Goal: Information Seeking & Learning: Learn about a topic

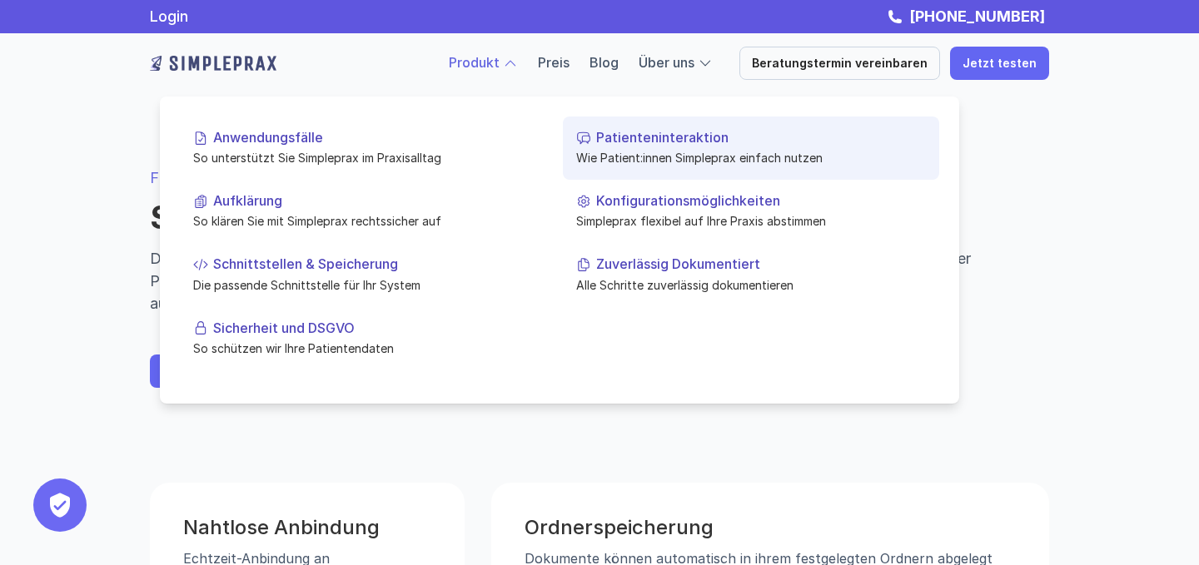
click at [617, 166] on link "Patienteninteraktion Wie Patient:innen Simpleprax einfach nutzen" at bounding box center [751, 148] width 376 height 63
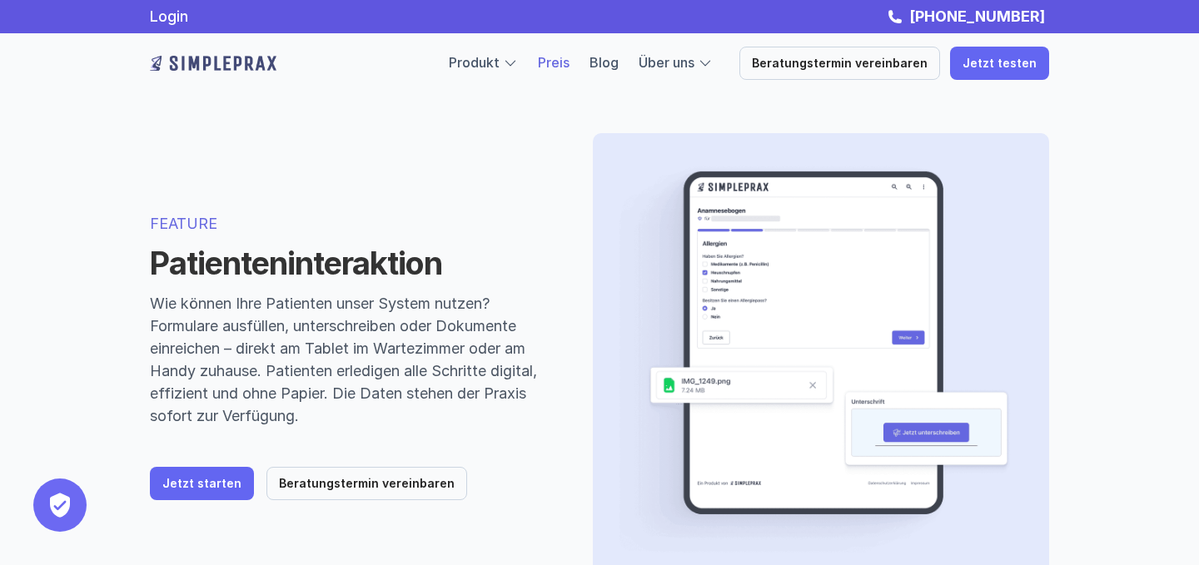
click at [569, 64] on link "Preis" at bounding box center [554, 62] width 32 height 17
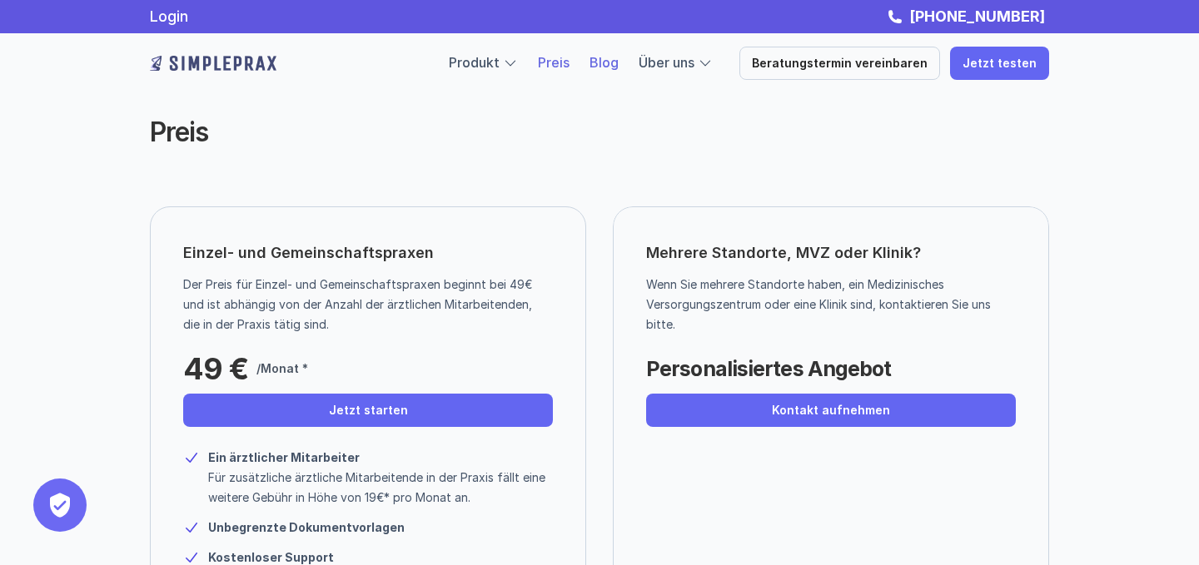
click at [618, 69] on link "Blog" at bounding box center [603, 62] width 29 height 17
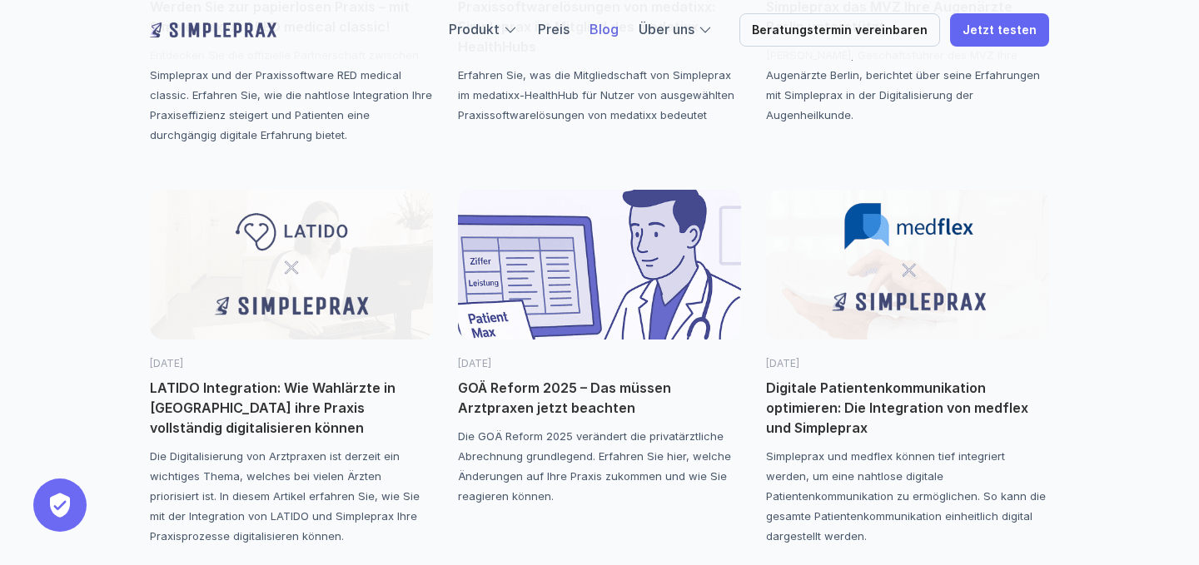
scroll to position [895, 0]
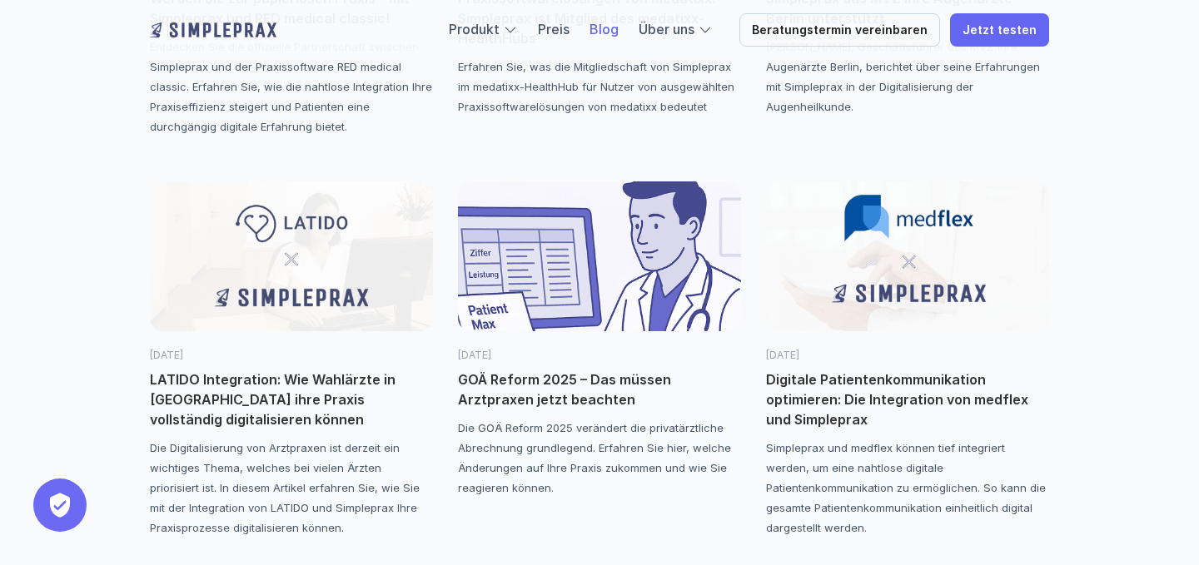
click at [566, 374] on p "GOÄ Reform 2025 – Das müssen Arztpraxen jetzt beachten" at bounding box center [599, 390] width 283 height 40
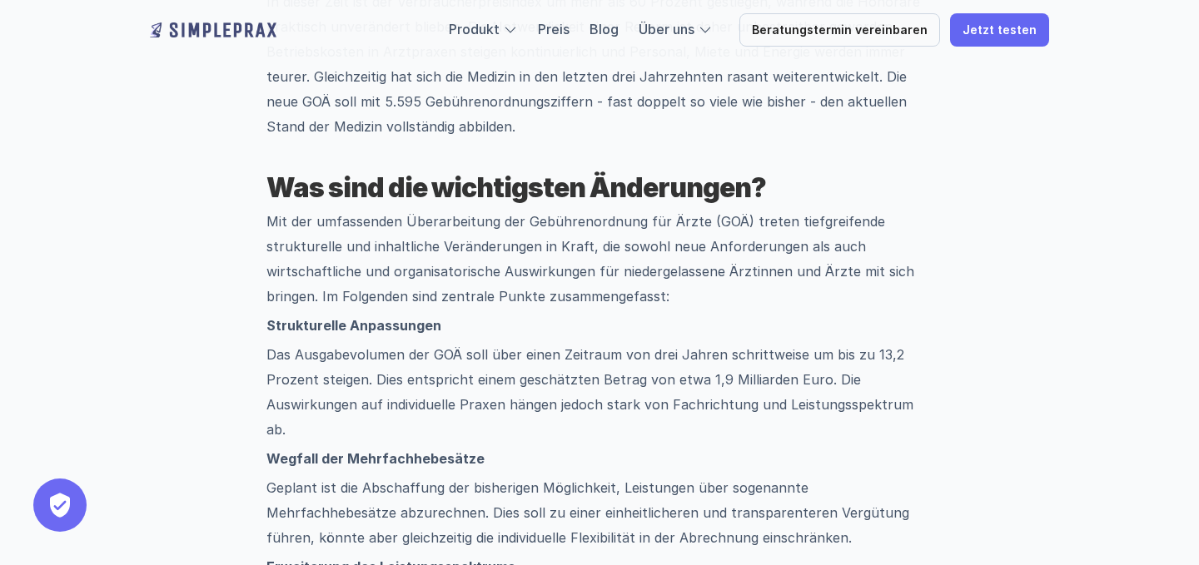
scroll to position [960, 0]
click at [636, 382] on p "Das Ausgabevolumen der GOÄ soll über einen Zeitraum von drei Jahren schrittweis…" at bounding box center [599, 393] width 666 height 100
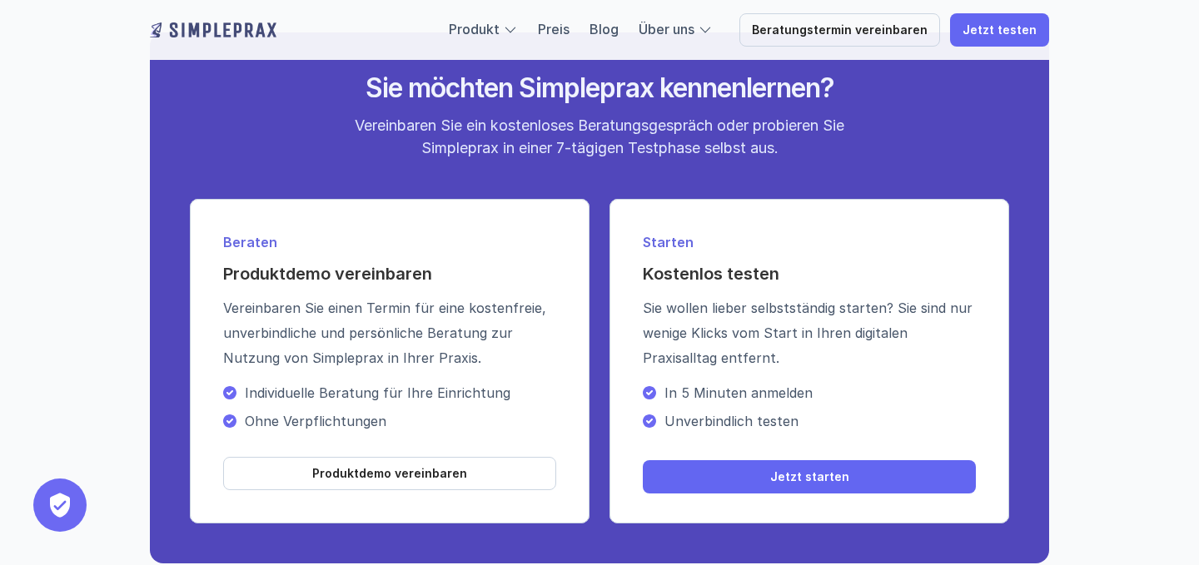
scroll to position [3413, 0]
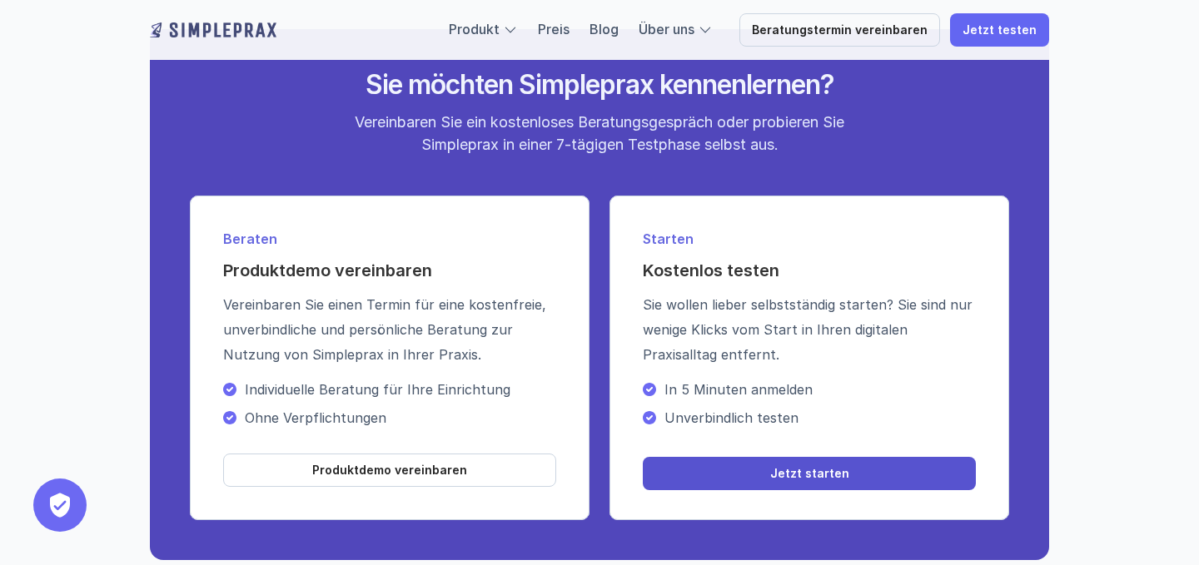
click at [780, 467] on p "Jetzt starten" at bounding box center [809, 474] width 79 height 14
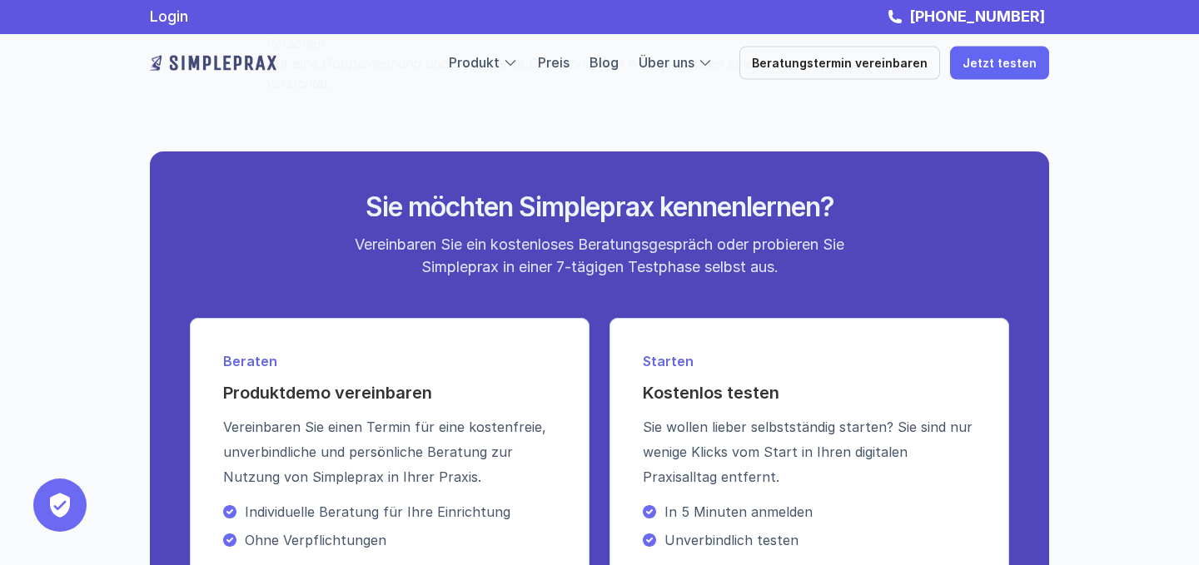
scroll to position [3277, 0]
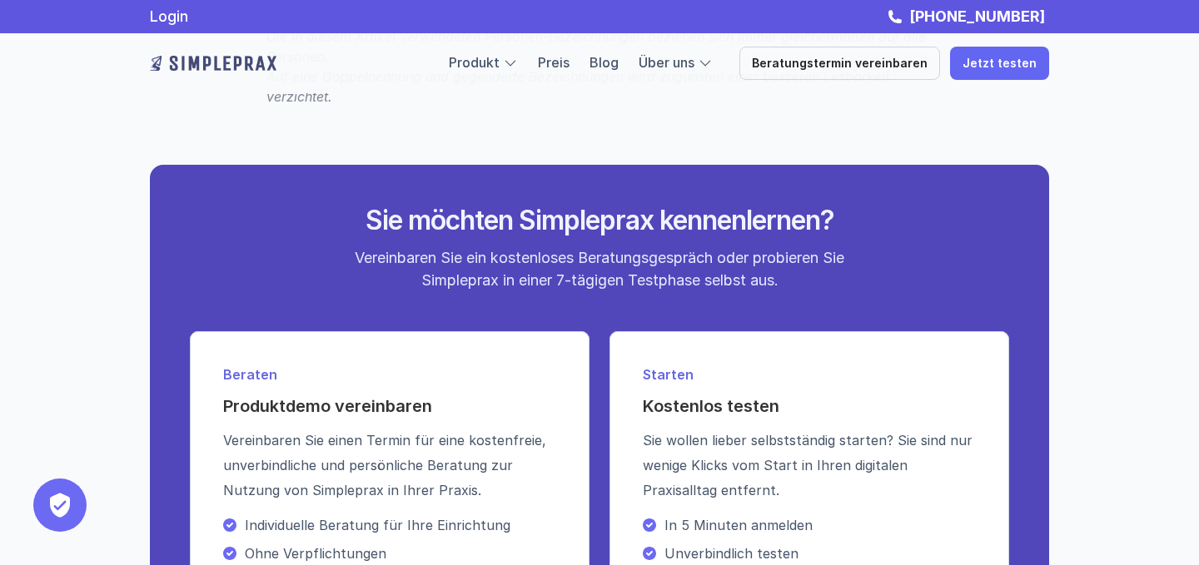
scroll to position [895, 0]
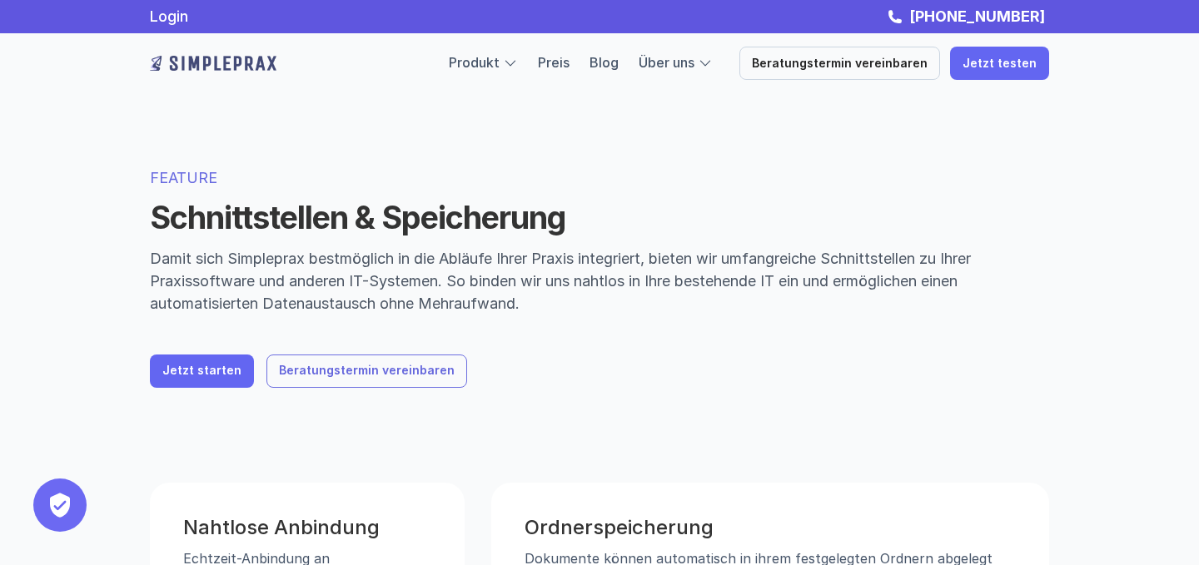
click at [400, 379] on link "Beratungstermin vereinbaren" at bounding box center [366, 371] width 201 height 33
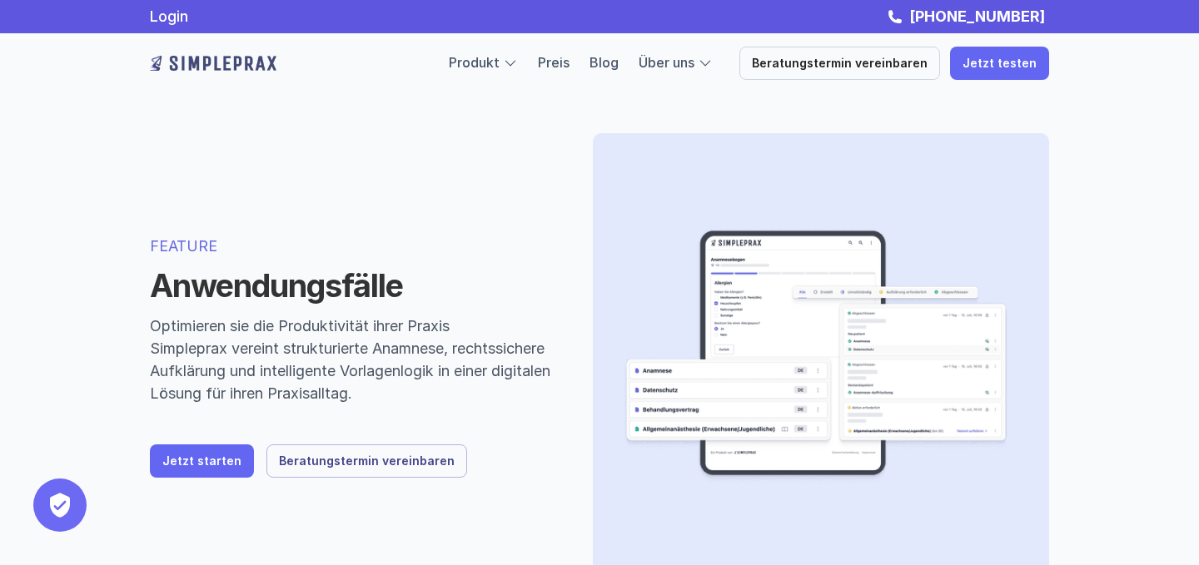
click at [370, 461] on p "Beratungstermin vereinbaren" at bounding box center [367, 461] width 176 height 14
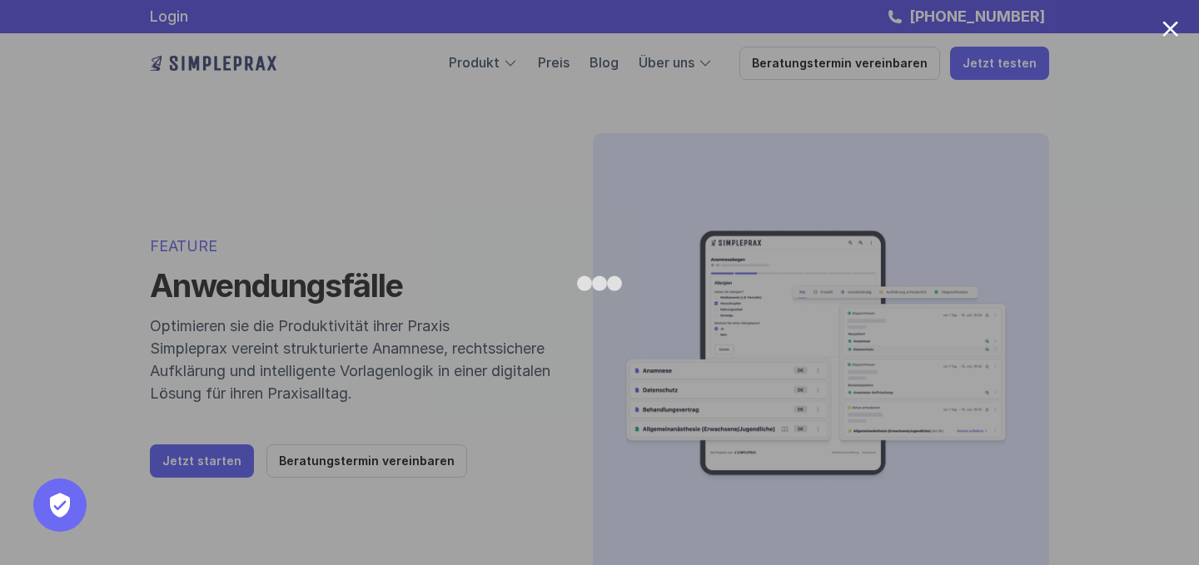
click at [1168, 33] on div at bounding box center [1170, 29] width 16 height 16
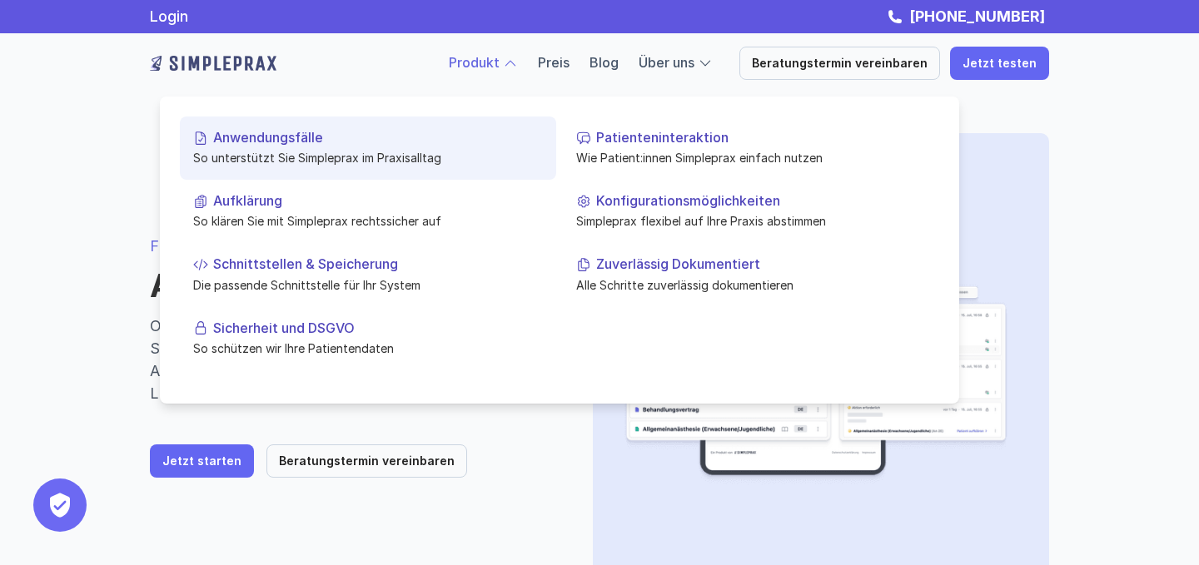
click at [275, 161] on p "So unterstützt Sie Simpleprax im Praxisalltag" at bounding box center [368, 157] width 350 height 17
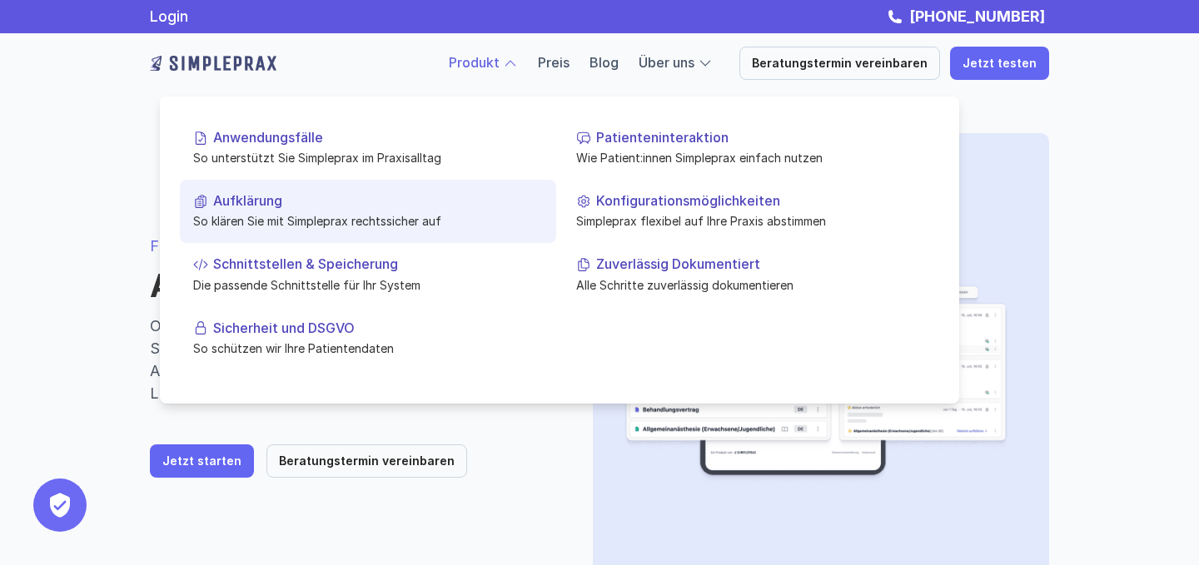
click at [268, 221] on p "So klären Sie mit Simpleprax rechtssicher auf" at bounding box center [368, 220] width 350 height 17
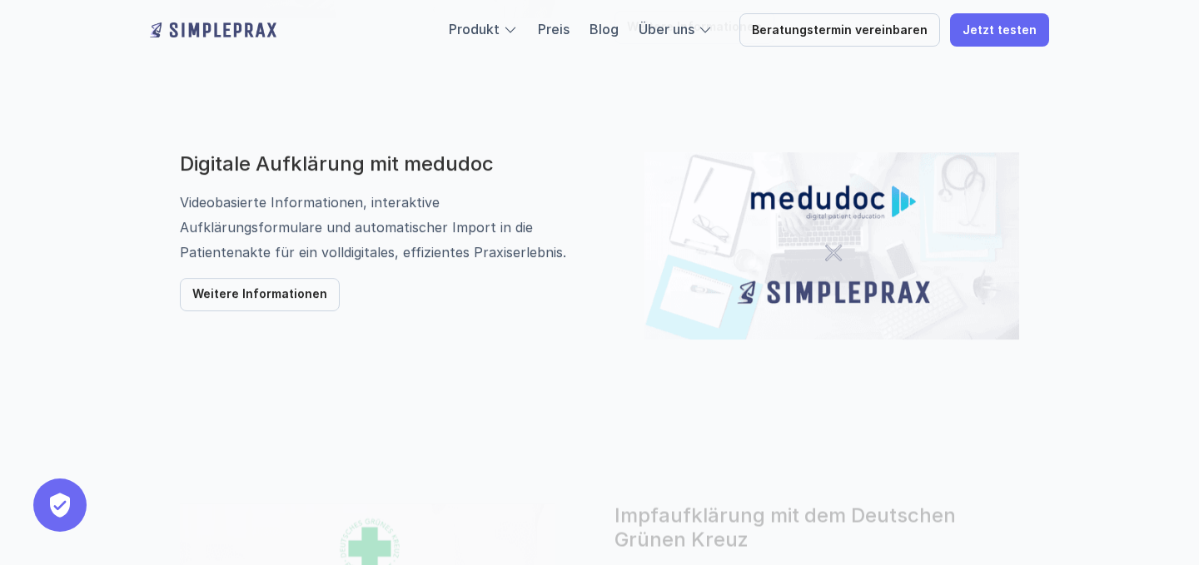
scroll to position [1135, 0]
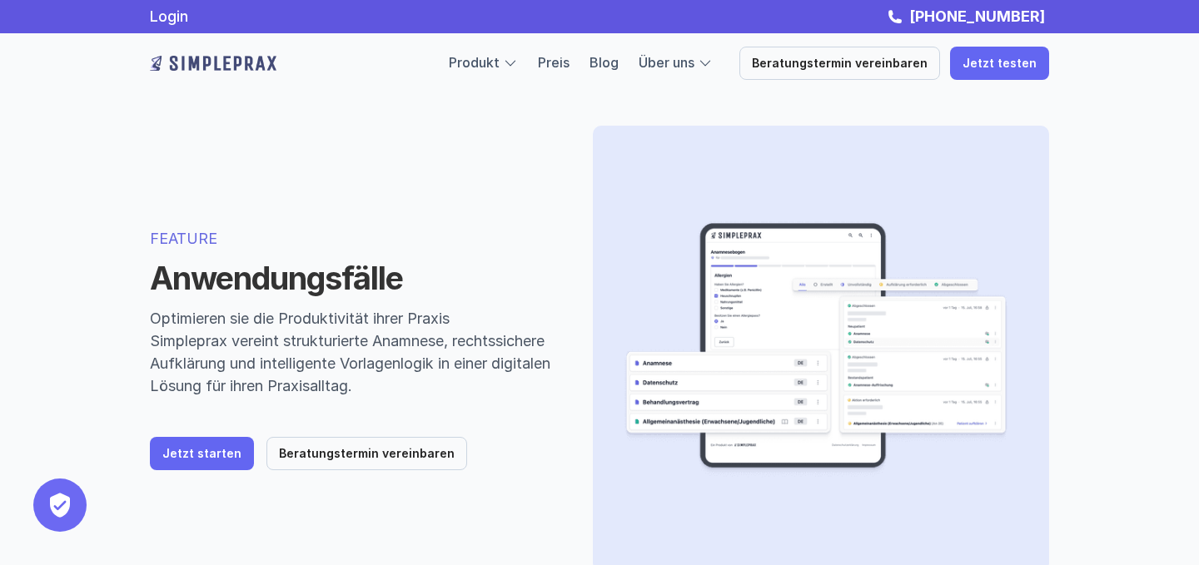
scroll to position [22, 0]
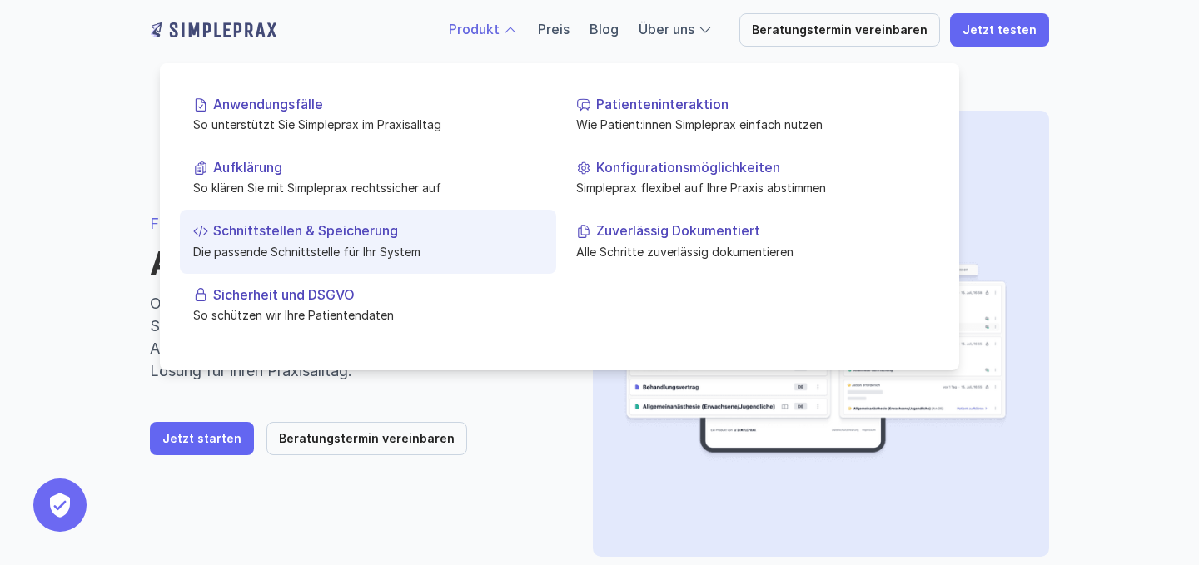
click at [304, 242] on p "Die passende Schnittstelle für Ihr System" at bounding box center [368, 250] width 350 height 17
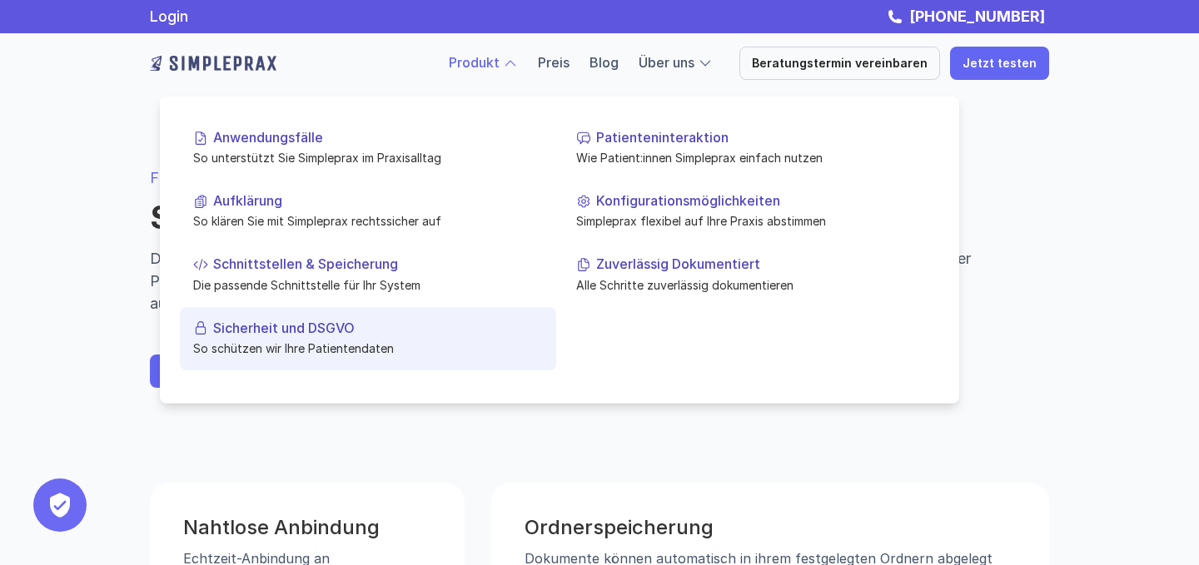
click at [318, 326] on p "Sicherheit und DSGVO" at bounding box center [378, 328] width 330 height 16
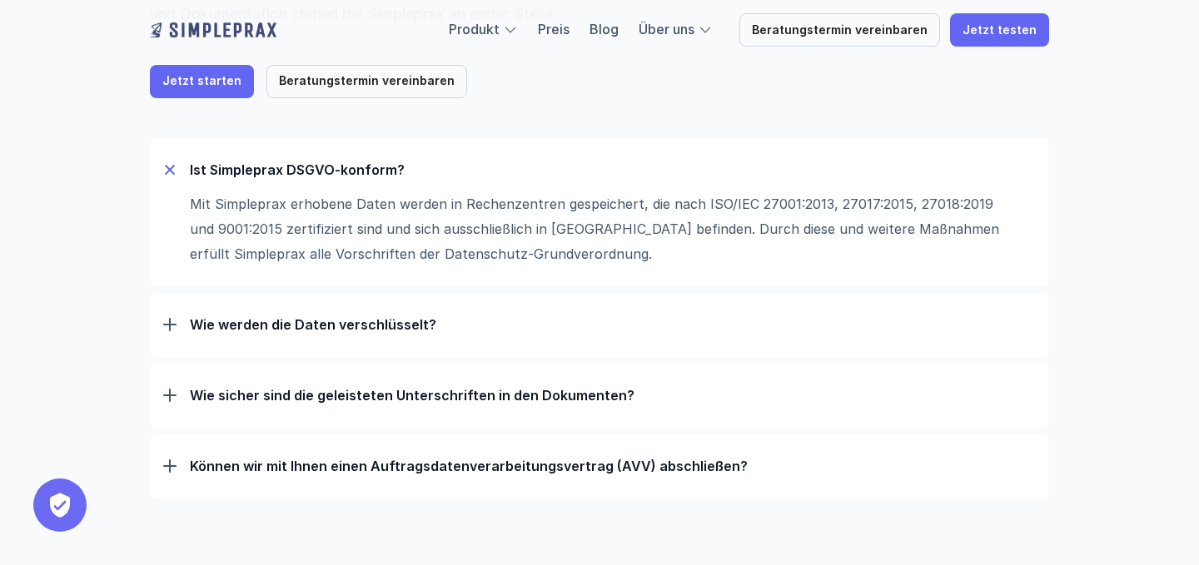
scroll to position [235, 0]
click at [183, 321] on div "Wie werden die Daten verschlüsselt?" at bounding box center [599, 323] width 872 height 43
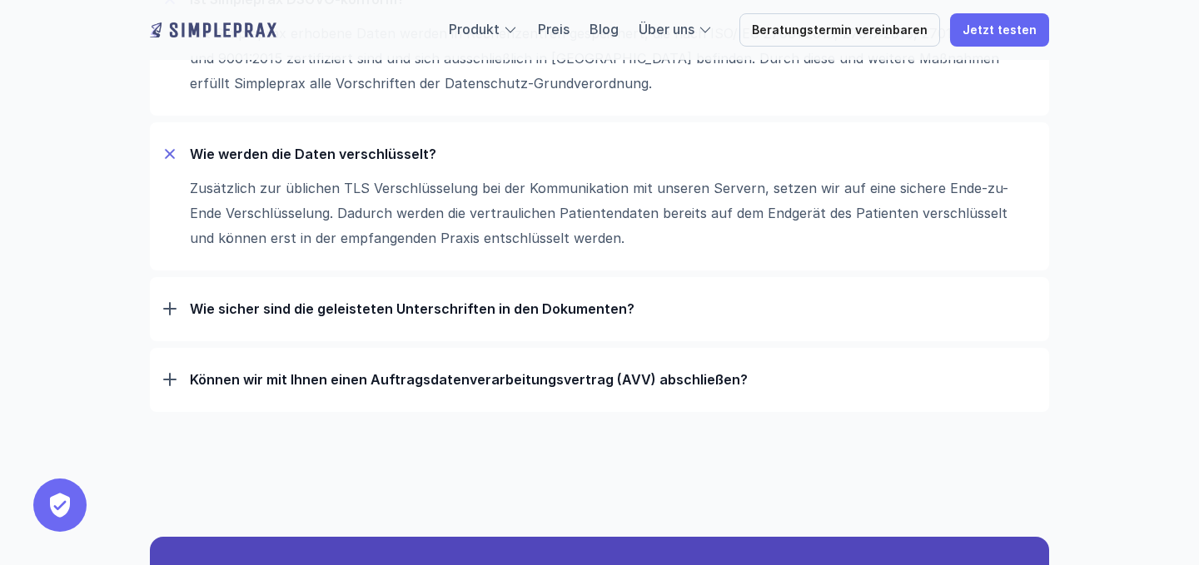
scroll to position [405, 0]
click at [262, 316] on div "Wie sicher sind die geleisteten Unterschriften in den Dokumenten?" at bounding box center [599, 307] width 872 height 43
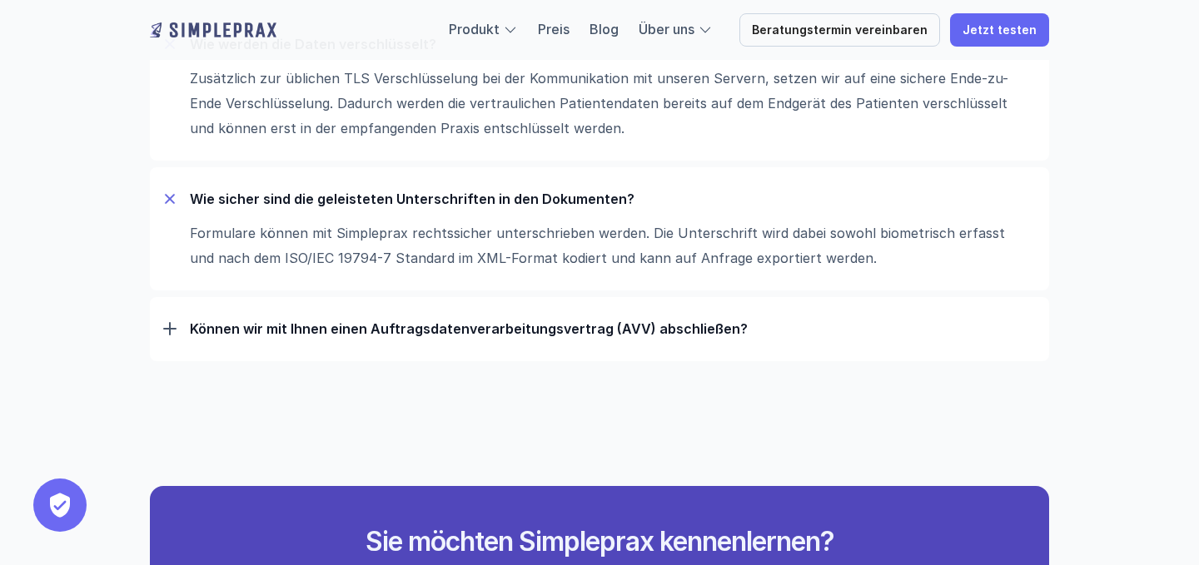
scroll to position [516, 0]
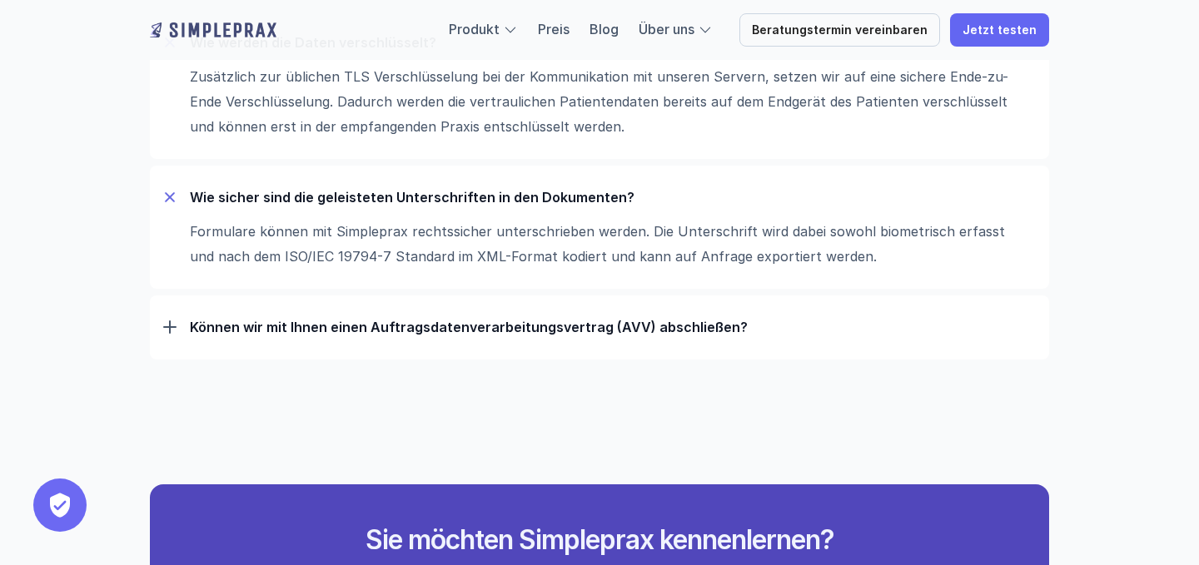
click at [376, 326] on p "Können wir mit Ihnen einen Auftrags­daten­verarbeitungs­vertrag (AVV) abschließ…" at bounding box center [613, 327] width 846 height 17
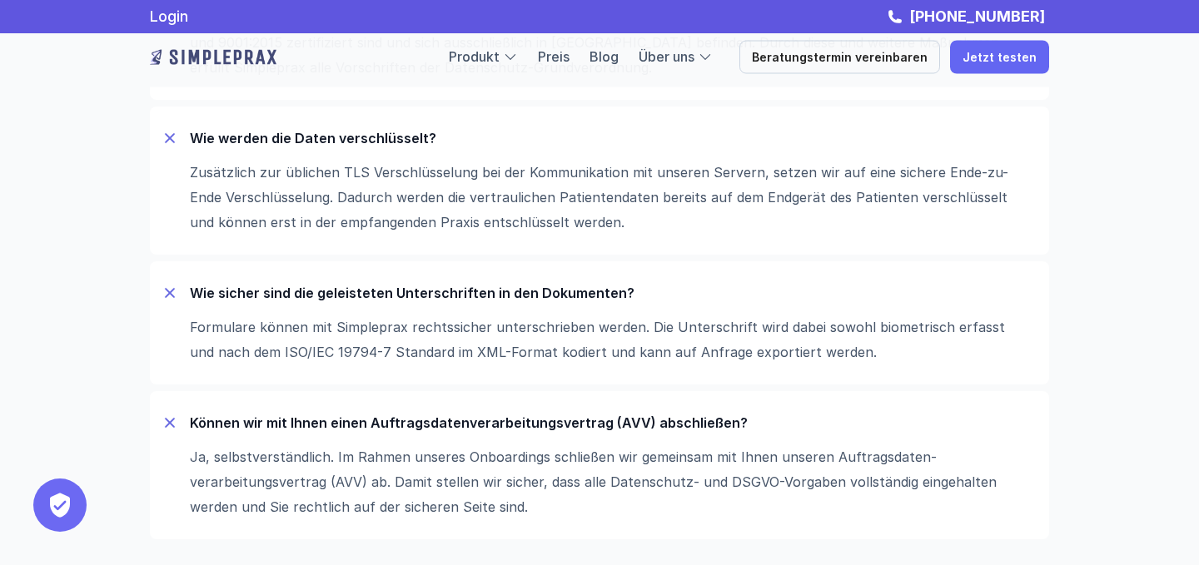
scroll to position [395, 0]
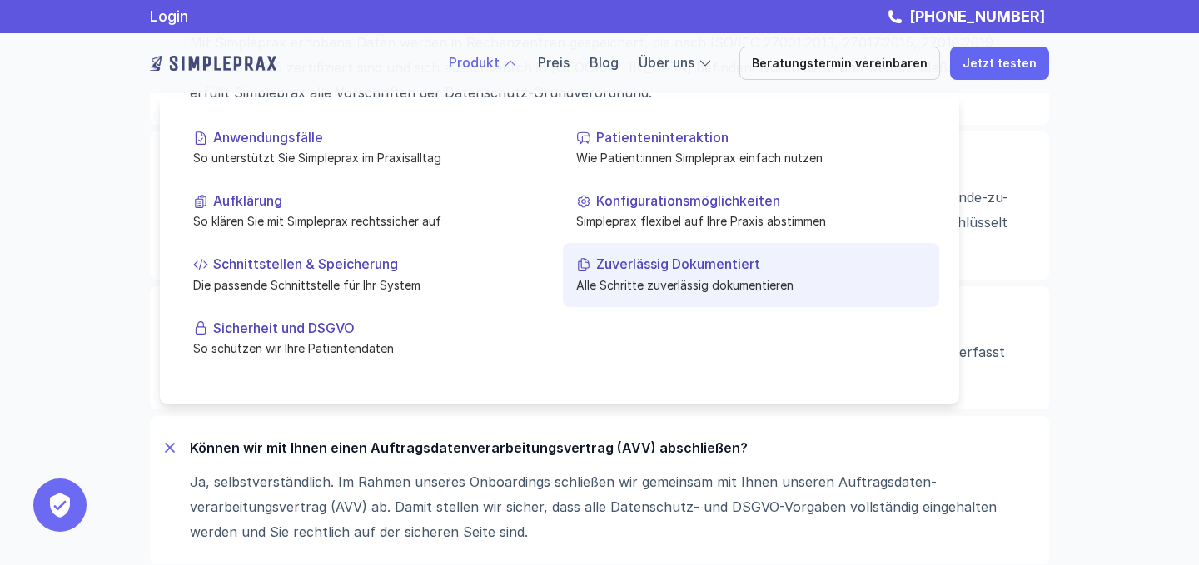
click at [623, 291] on p "Alle Schritte zuverlässig dokumentieren" at bounding box center [751, 284] width 350 height 17
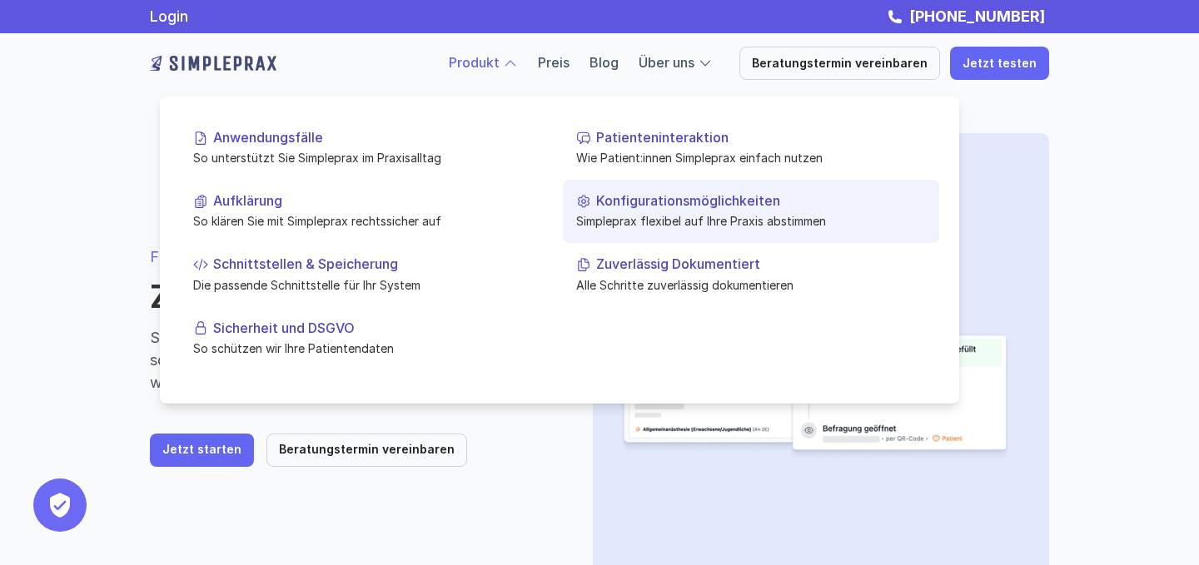
click at [607, 215] on p "Simpleprax flexibel auf Ihre Praxis abstimmen" at bounding box center [751, 220] width 350 height 17
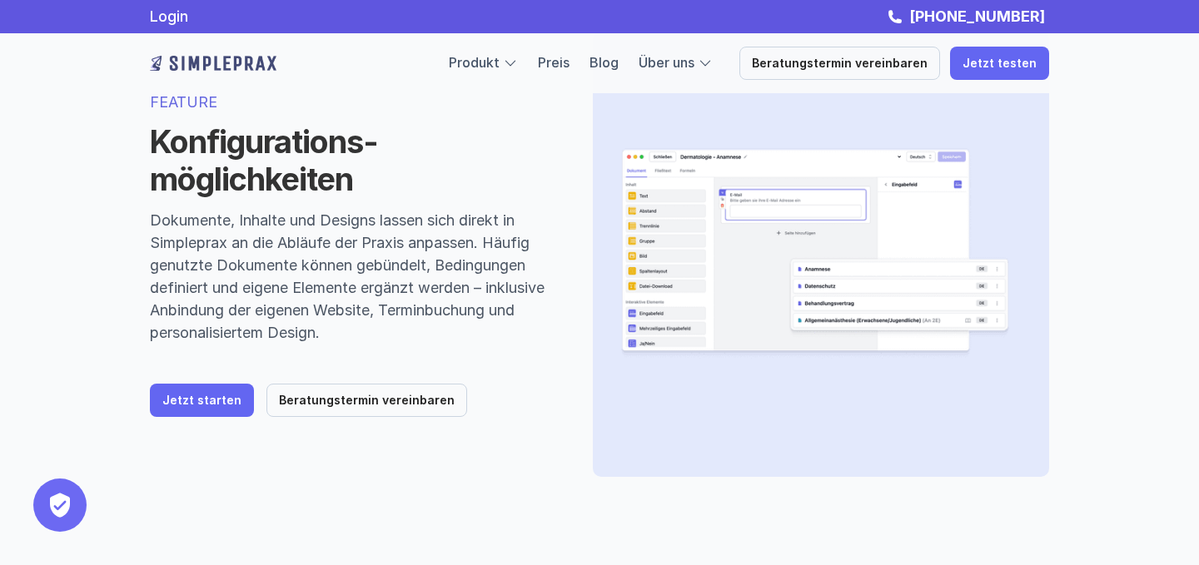
scroll to position [103, 0]
click at [705, 223] on img at bounding box center [814, 253] width 391 height 393
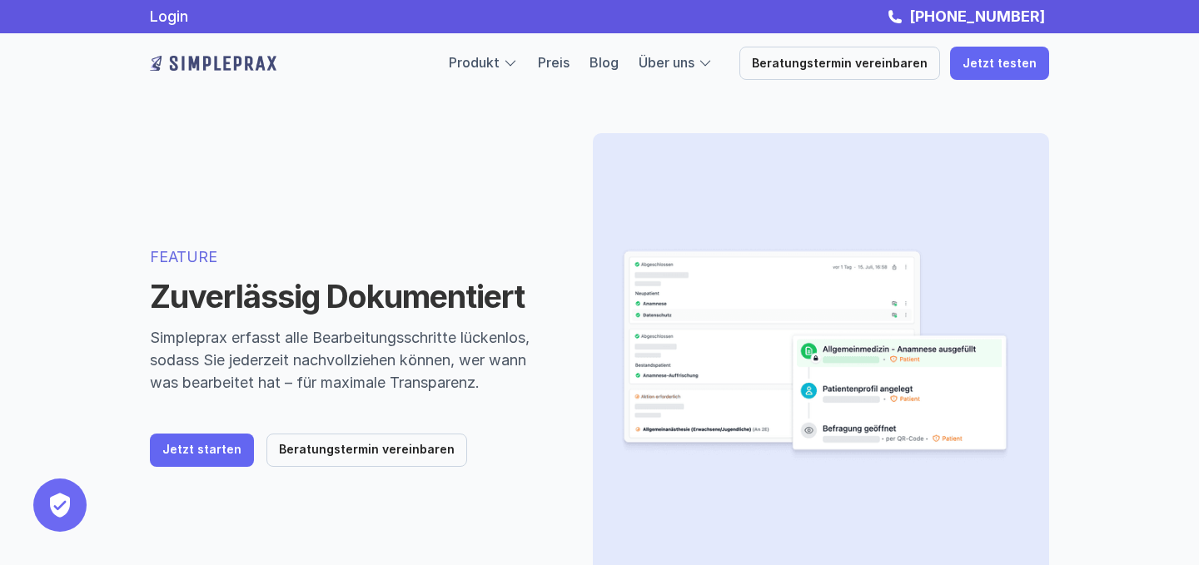
click at [272, 188] on div "FEATURE Zuverlässig Dokumentiert Simpleprax erfasst alle Bearbeitungsschritte l…" at bounding box center [599, 356] width 999 height 579
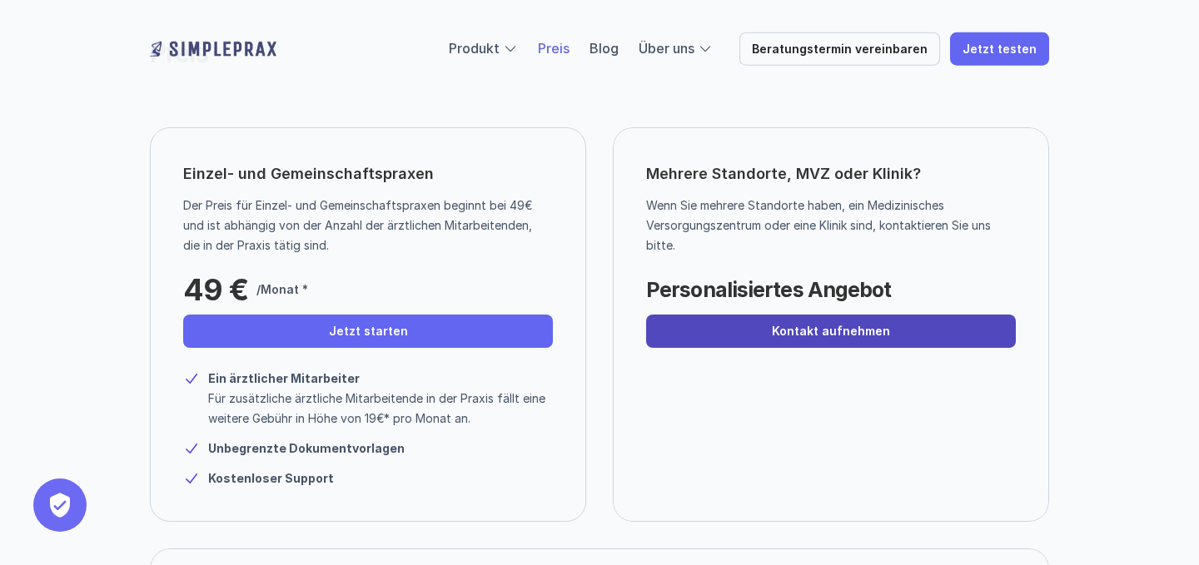
scroll to position [111, 0]
